Goal: Browse casually

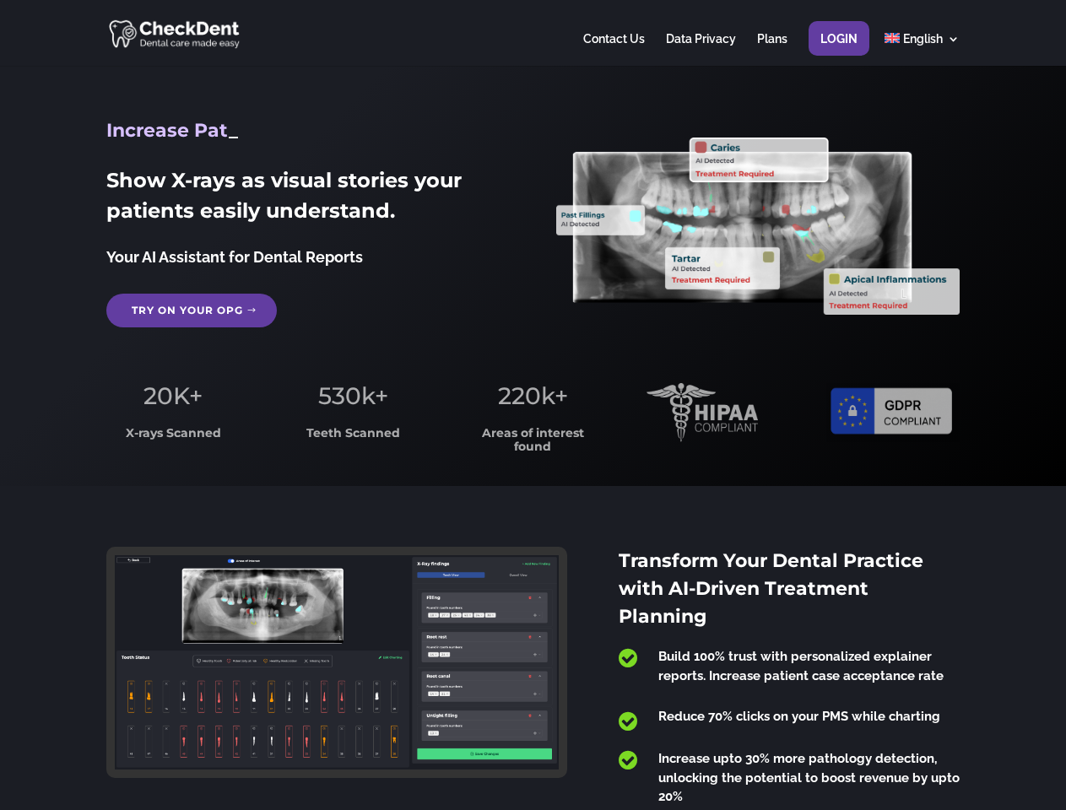
click at [532, 405] on span "220k+" at bounding box center [533, 395] width 70 height 29
click at [532, 33] on div at bounding box center [532, 33] width 852 height 66
click at [532, 405] on span "220k+" at bounding box center [533, 395] width 70 height 29
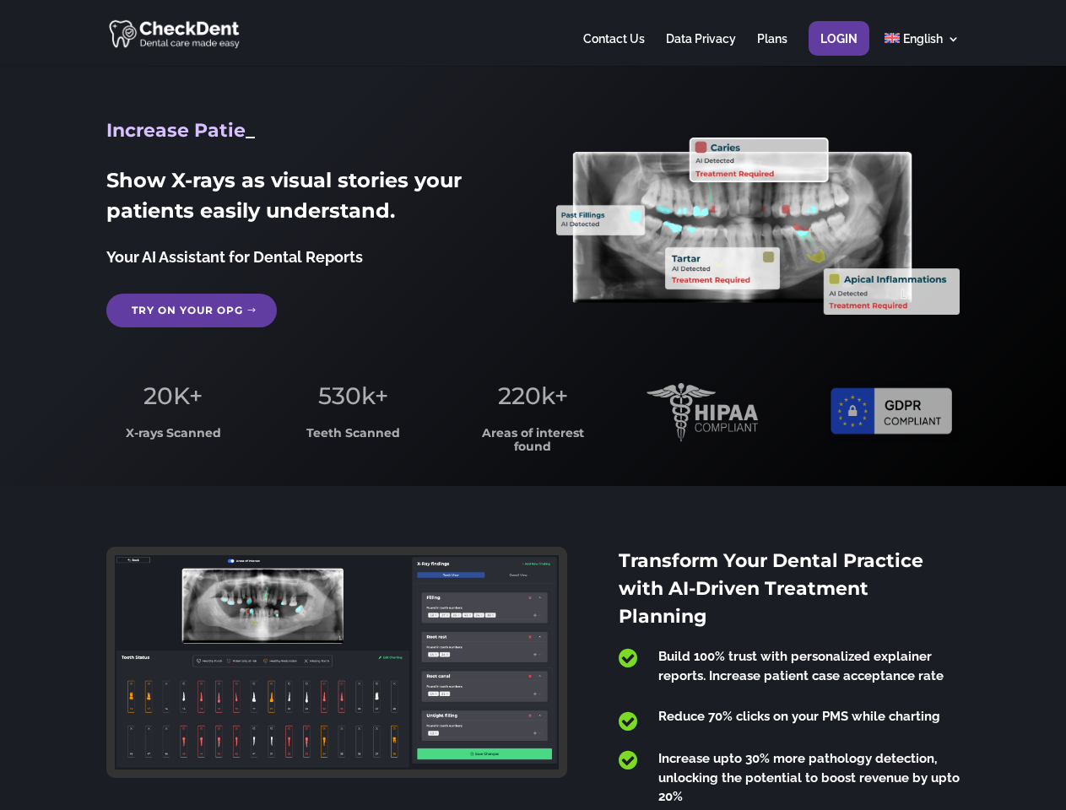
click at [532, 33] on div at bounding box center [532, 33] width 852 height 66
